Goal: Information Seeking & Learning: Find specific fact

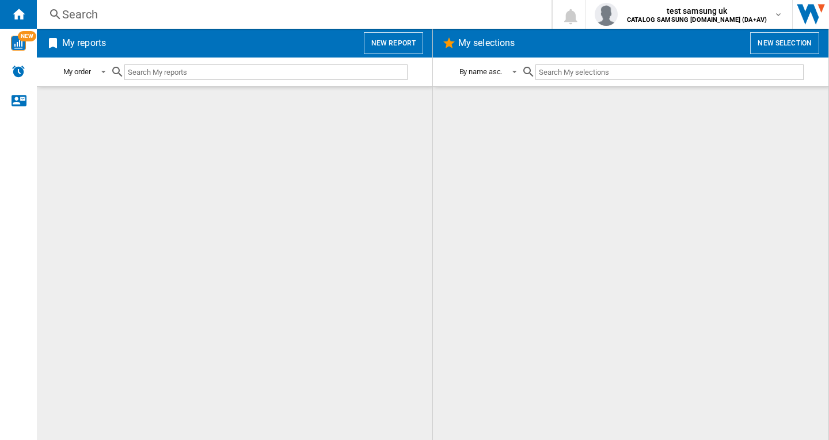
click at [147, 11] on div "Search" at bounding box center [291, 14] width 459 height 16
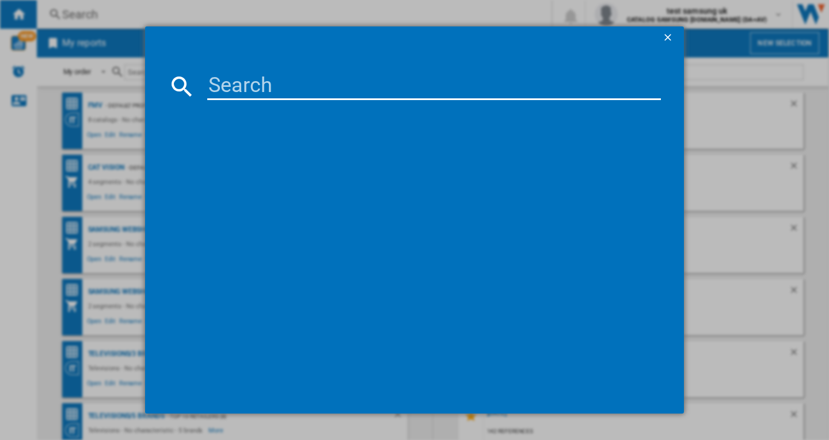
click at [281, 82] on input at bounding box center [433, 86] width 453 height 28
paste input "MIELE G7655SCVIXXL OBSIDIAN BLACK WHITE"
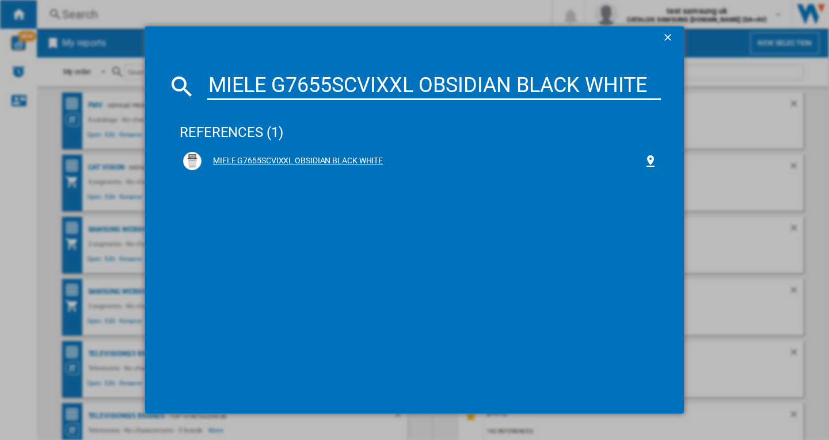
type input "MIELE G7655SCVIXXL OBSIDIAN BLACK WHITE"
click at [315, 159] on div "MIELE G7655SCVIXXL OBSIDIAN BLACK WHITE" at bounding box center [422, 161] width 442 height 12
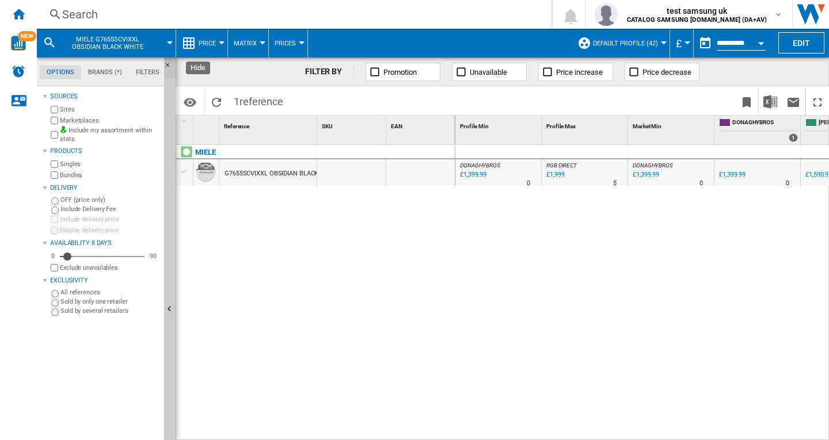
click at [170, 64] on ng-md-icon "Hide" at bounding box center [171, 69] width 14 height 14
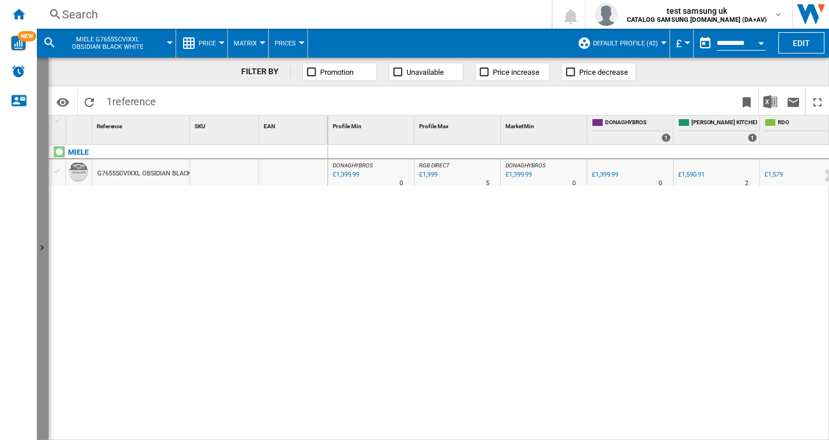
click at [43, 247] on ng-md-icon "Show" at bounding box center [44, 250] width 14 height 14
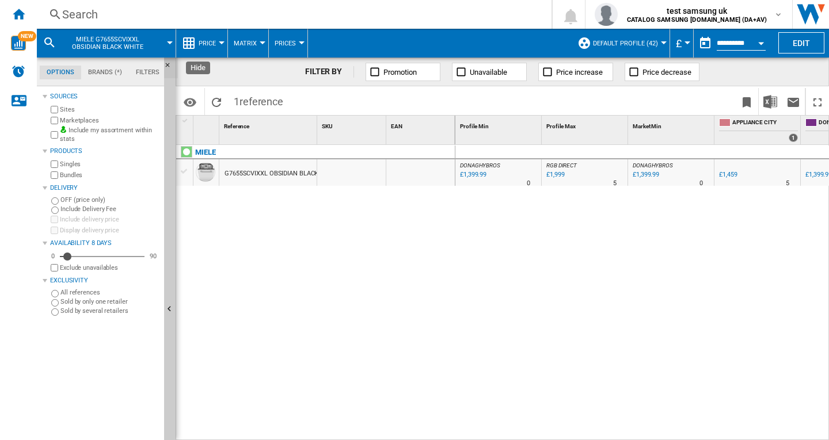
click at [169, 63] on ng-md-icon "Hide" at bounding box center [171, 69] width 14 height 14
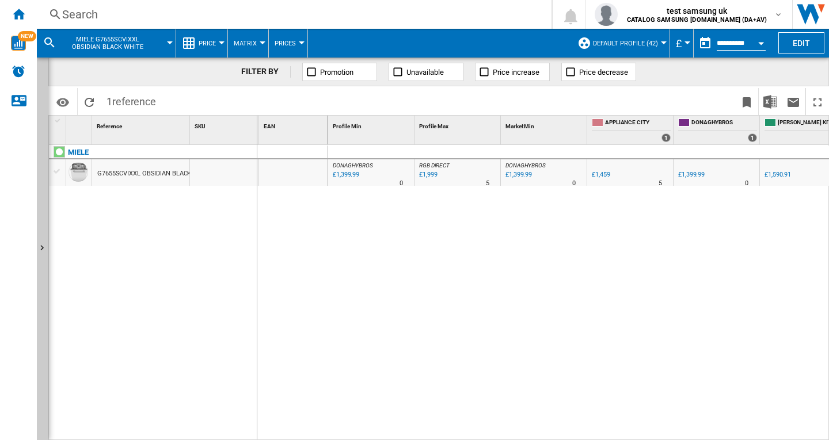
drag, startPoint x: 192, startPoint y: 121, endPoint x: 245, endPoint y: 123, distance: 53.0
click at [262, 123] on div "1 Reference 1 SKU 1 EAN 1" at bounding box center [188, 130] width 279 height 29
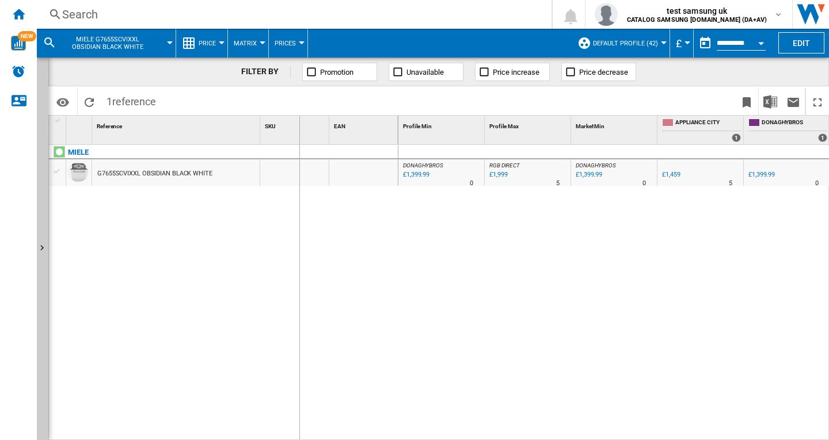
drag, startPoint x: 329, startPoint y: 123, endPoint x: 299, endPoint y: 130, distance: 31.3
click at [299, 130] on div "1 Reference 1 SKU 1 EAN 1" at bounding box center [223, 130] width 349 height 29
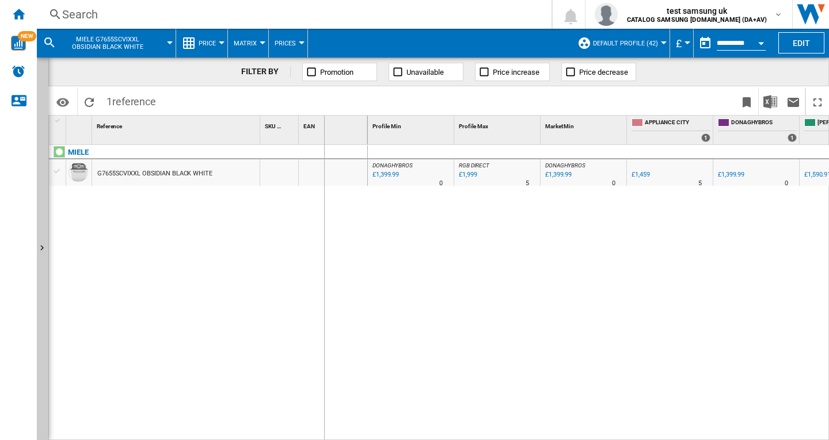
drag, startPoint x: 366, startPoint y: 122, endPoint x: 323, endPoint y: 133, distance: 44.0
click at [323, 133] on div "EAN 1" at bounding box center [333, 130] width 69 height 29
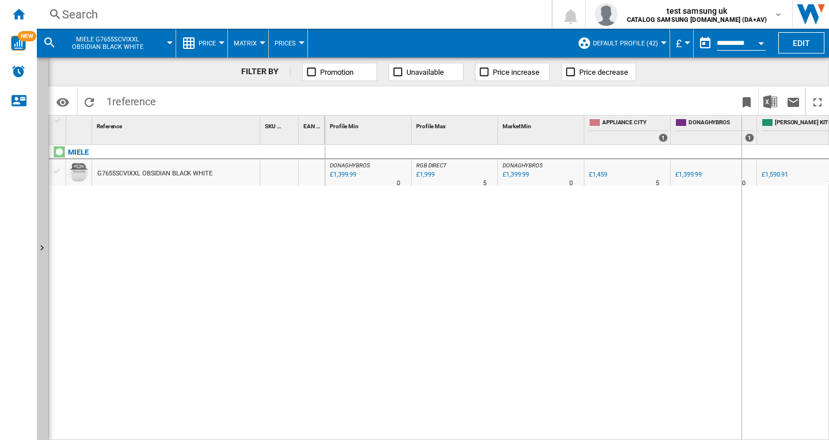
drag, startPoint x: 753, startPoint y: 123, endPoint x: 739, endPoint y: 127, distance: 15.1
click at [739, 127] on div "DONAGHYBROS 1" at bounding box center [713, 130] width 86 height 29
drag, startPoint x: 671, startPoint y: 121, endPoint x: 661, endPoint y: 124, distance: 10.9
click at [661, 124] on div "Profile Min 1 Profile Max 1 Market Min 1 APPLIANCE CITY 1 DONAGHYBROS 1 PAUL DA…" at bounding box center [749, 130] width 849 height 29
drag, startPoint x: 584, startPoint y: 125, endPoint x: 562, endPoint y: 133, distance: 23.8
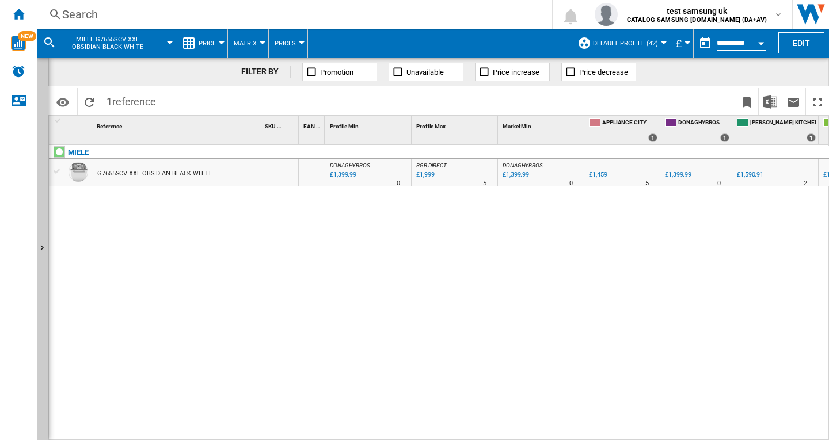
click at [562, 133] on div "Profile Min 1 Profile Max 1 Market Min 1 APPLIANCE CITY 1 DONAGHYBROS 1 PAUL DA…" at bounding box center [744, 130] width 838 height 29
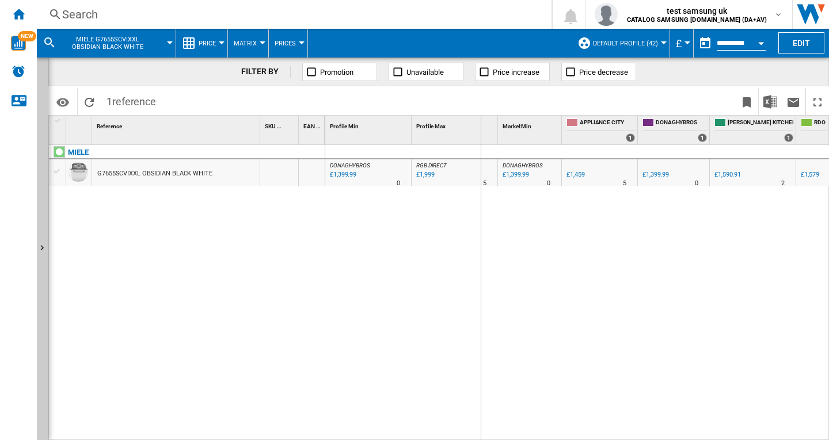
drag, startPoint x: 497, startPoint y: 125, endPoint x: 480, endPoint y: 129, distance: 17.3
click at [480, 129] on div "Profile Max 1" at bounding box center [454, 130] width 86 height 29
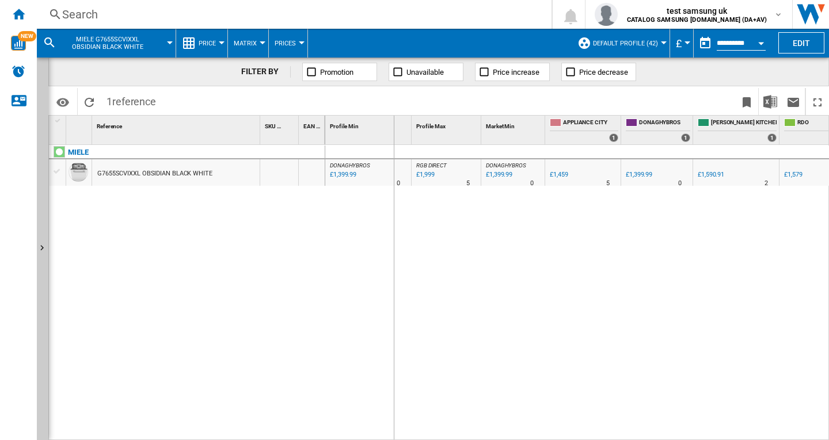
drag, startPoint x: 411, startPoint y: 127, endPoint x: 393, endPoint y: 131, distance: 18.8
click at [393, 131] on div "Profile Min 1 Profile Max 1 Market Min 1 APPLIANCE CITY 1 DONAGHYBROS 1 PAUL DA…" at bounding box center [724, 130] width 799 height 29
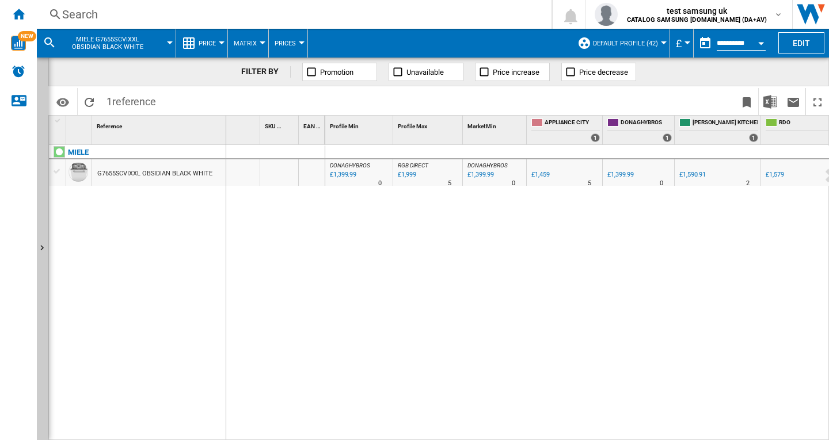
drag, startPoint x: 259, startPoint y: 129, endPoint x: 234, endPoint y: 136, distance: 26.2
click at [224, 138] on div "Reference 1" at bounding box center [176, 130] width 168 height 29
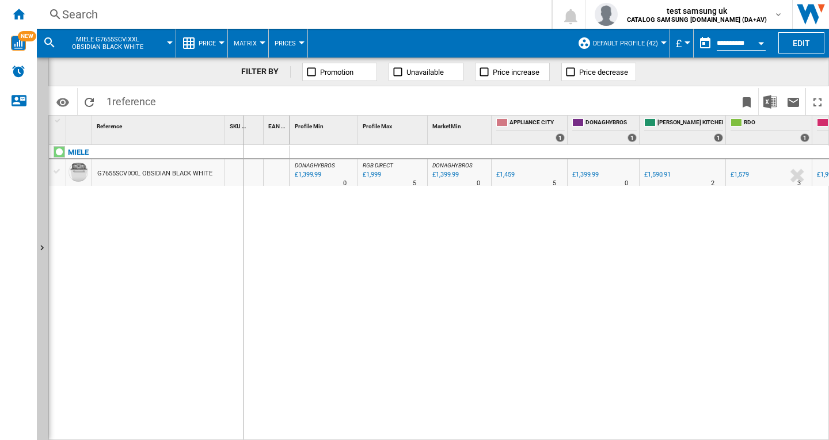
drag, startPoint x: 262, startPoint y: 121, endPoint x: 242, endPoint y: 127, distance: 20.9
click at [242, 127] on div "SKU 1" at bounding box center [244, 130] width 39 height 29
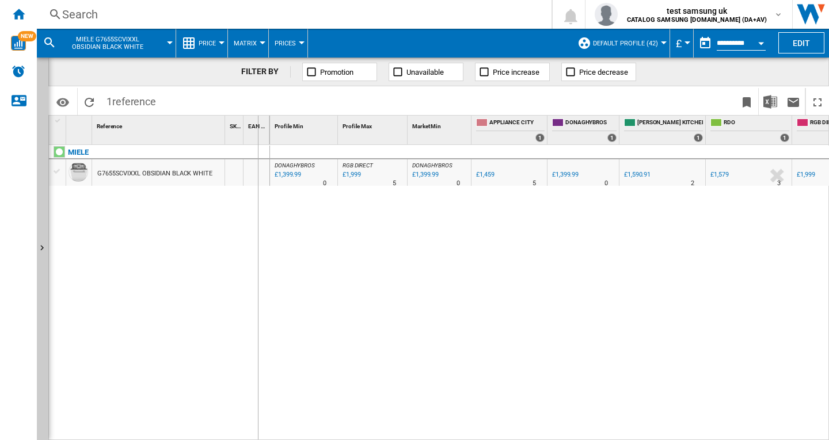
drag, startPoint x: 266, startPoint y: 133, endPoint x: 248, endPoint y: 135, distance: 18.6
click at [248, 135] on div "EAN 1" at bounding box center [256, 130] width 26 height 29
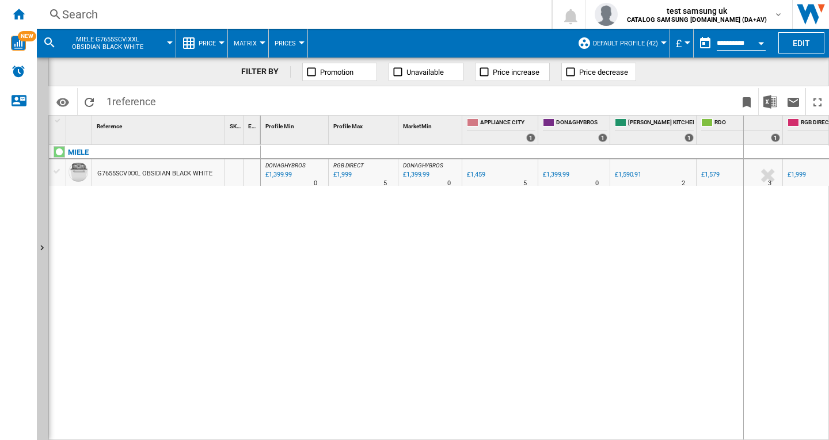
drag, startPoint x: 784, startPoint y: 123, endPoint x: 742, endPoint y: 134, distance: 43.0
click at [742, 134] on div "Profile Min 1 Profile Max 1 Market Min 1 APPLIANCE CITY 1 DONAGHYBROS 1 PAUL DA…" at bounding box center [651, 130] width 781 height 29
drag, startPoint x: 616, startPoint y: 434, endPoint x: 640, endPoint y: 435, distance: 23.6
click at [640, 435] on div "DONAGHYBROS : UK DONAGHYBROS -1.0 % £1,399.99 % N/A 0 DONAGHYBROS : UK DONAGHYB…" at bounding box center [545, 293] width 568 height 296
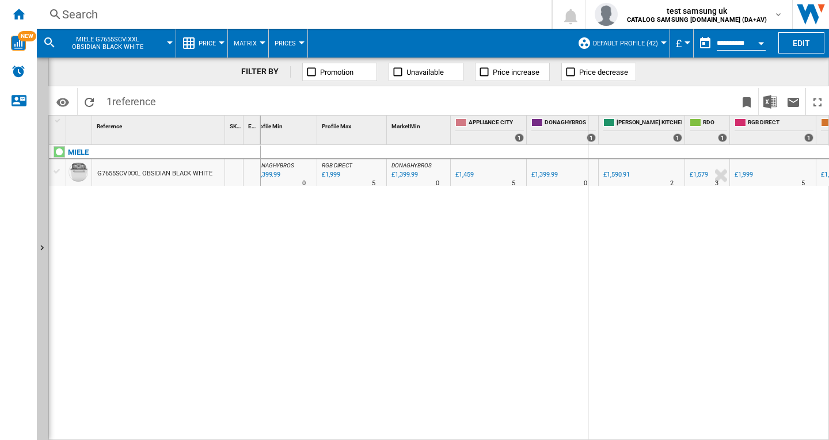
drag, startPoint x: 597, startPoint y: 119, endPoint x: 587, endPoint y: 124, distance: 11.3
click at [587, 124] on div "DONAGHYBROS 1" at bounding box center [562, 130] width 72 height 29
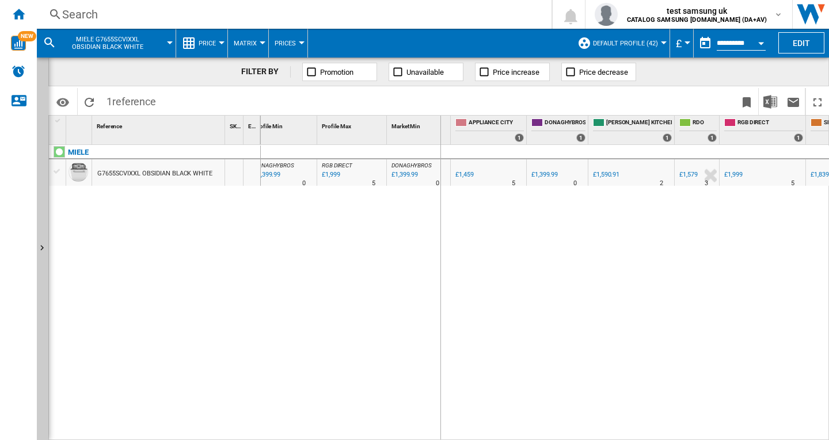
drag, startPoint x: 451, startPoint y: 124, endPoint x: 432, endPoint y: 129, distance: 19.7
click at [439, 128] on div "Profile Min 1 Profile Max 1 Market Min 1 APPLIANCE CITY 1 DONAGHYBROS 1 PAUL DA…" at bounding box center [613, 130] width 729 height 29
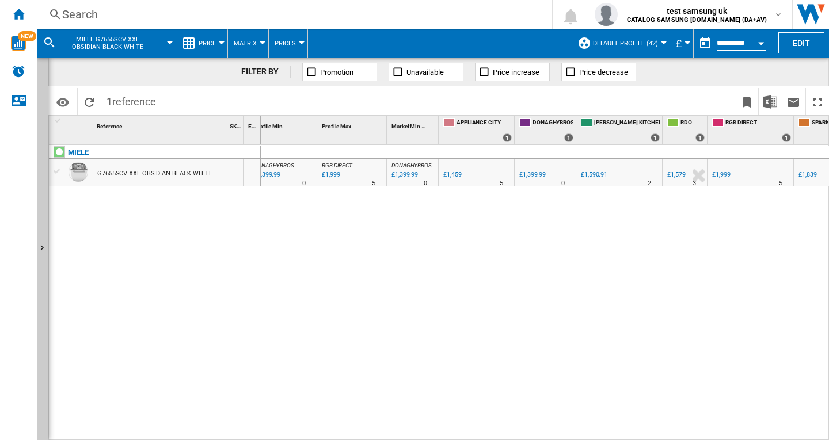
drag, startPoint x: 387, startPoint y: 122, endPoint x: 362, endPoint y: 129, distance: 26.4
click at [362, 129] on div "Profile Min 1 Profile Max 1 Market Min 1 APPLIANCE CITY 1 DONAGHYBROS 1 PAUL DA…" at bounding box center [607, 130] width 717 height 29
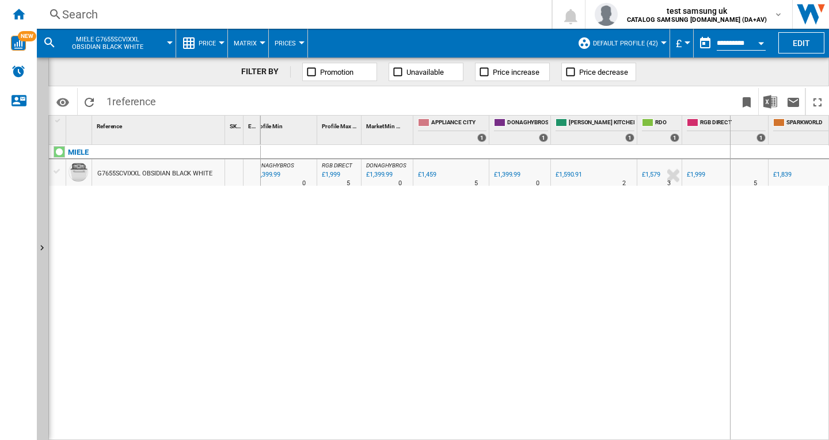
drag, startPoint x: 768, startPoint y: 121, endPoint x: 721, endPoint y: 135, distance: 49.2
click at [721, 135] on div "Profile Min 1 Profile Max 1 Market Min 1 APPLIANCE CITY 1 DONAGHYBROS 1 PAUL DA…" at bounding box center [595, 130] width 692 height 29
drag, startPoint x: 721, startPoint y: 121, endPoint x: 732, endPoint y: 121, distance: 10.9
click at [732, 121] on div "SPARKWORLD 1" at bounding box center [764, 130] width 86 height 29
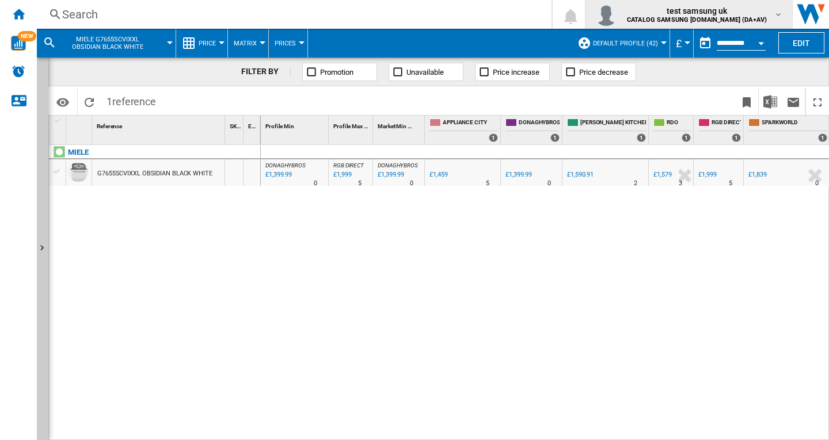
click at [725, 16] on span "test samsung uk" at bounding box center [697, 11] width 140 height 12
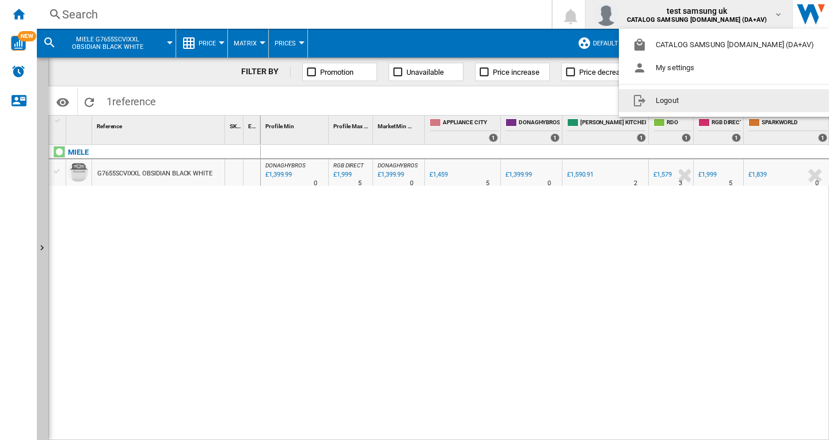
click at [703, 104] on button "Logout" at bounding box center [725, 100] width 213 height 23
